Goal: Use online tool/utility: Use online tool/utility

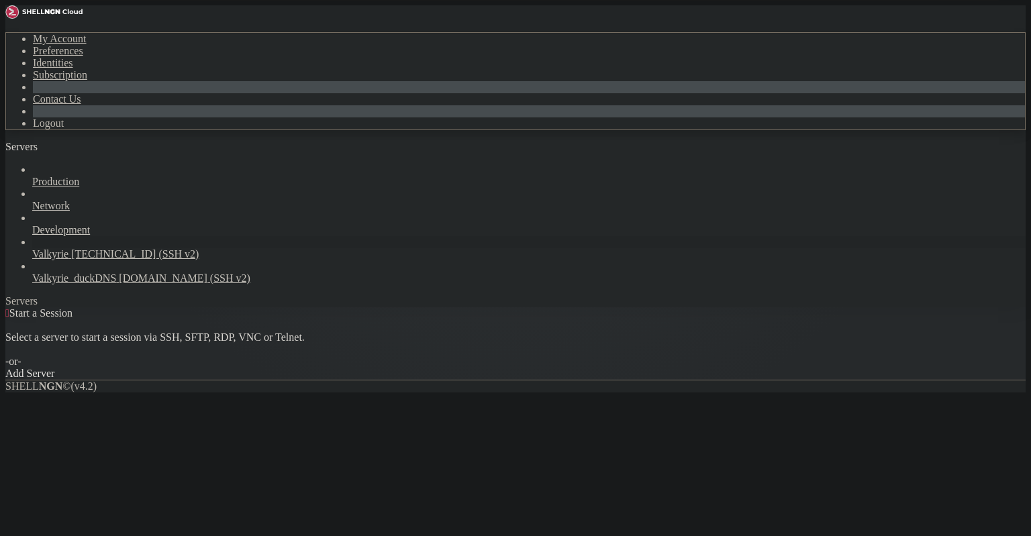
click at [68, 248] on span "Valkyrie" at bounding box center [50, 253] width 36 height 11
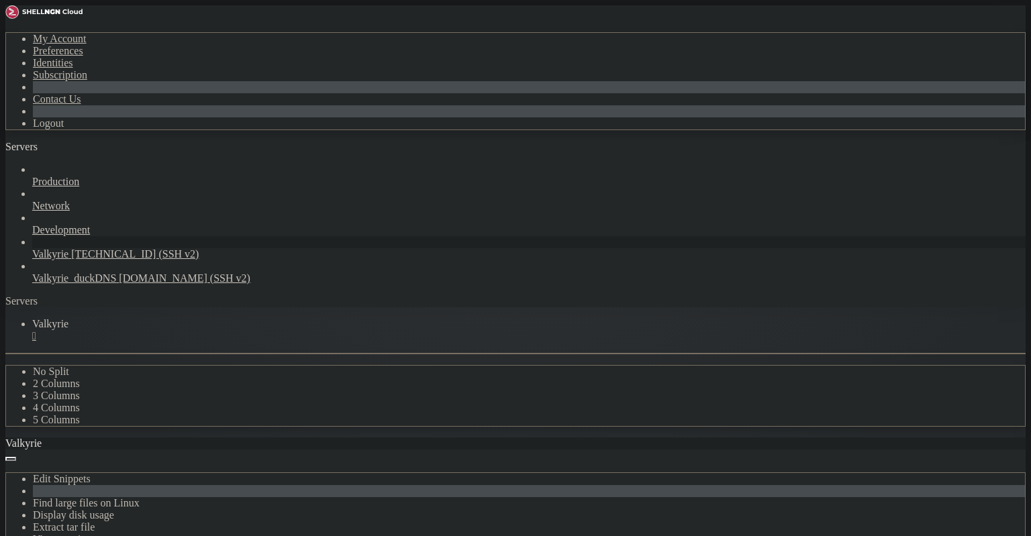
scroll to position [168, 0]
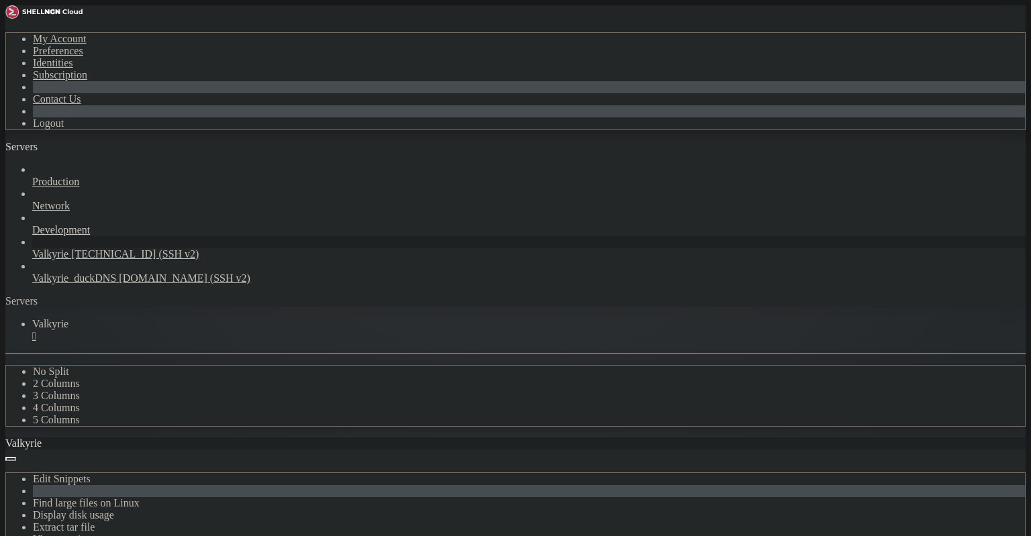
drag, startPoint x: 269, startPoint y: 899, endPoint x: 254, endPoint y: 897, distance: 14.9
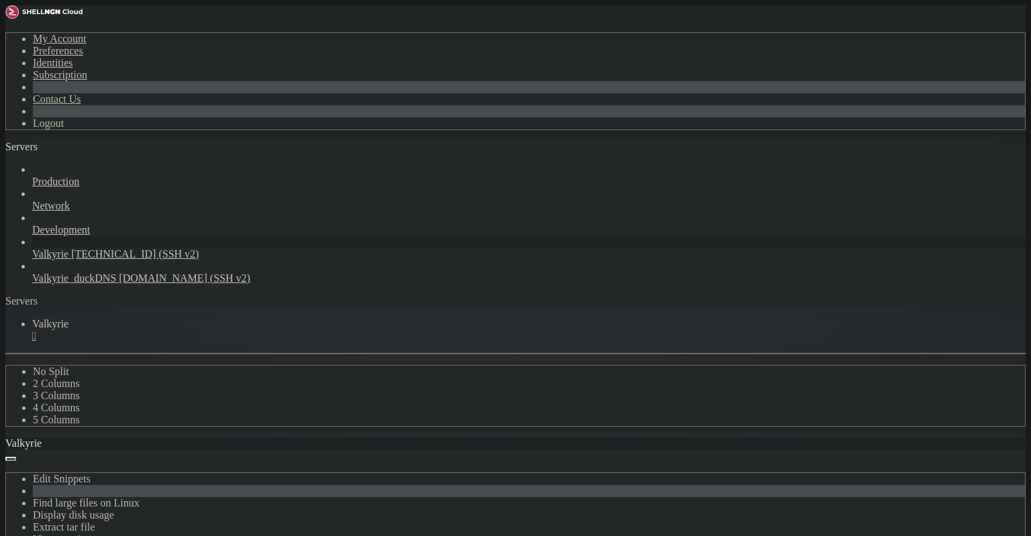
scroll to position [840, 0]
